Goal: Entertainment & Leisure: Consume media (video, audio)

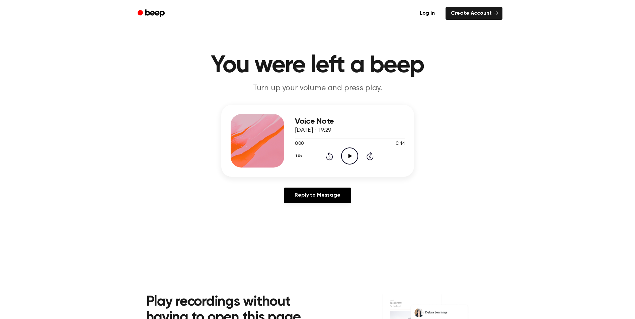
click at [348, 159] on icon "Play Audio" at bounding box center [349, 156] width 17 height 17
click at [332, 156] on icon at bounding box center [329, 156] width 7 height 8
click at [352, 156] on icon "Play Audio" at bounding box center [349, 156] width 17 height 17
click at [347, 152] on icon "Play Audio" at bounding box center [349, 156] width 17 height 17
